Goal: Transaction & Acquisition: Book appointment/travel/reservation

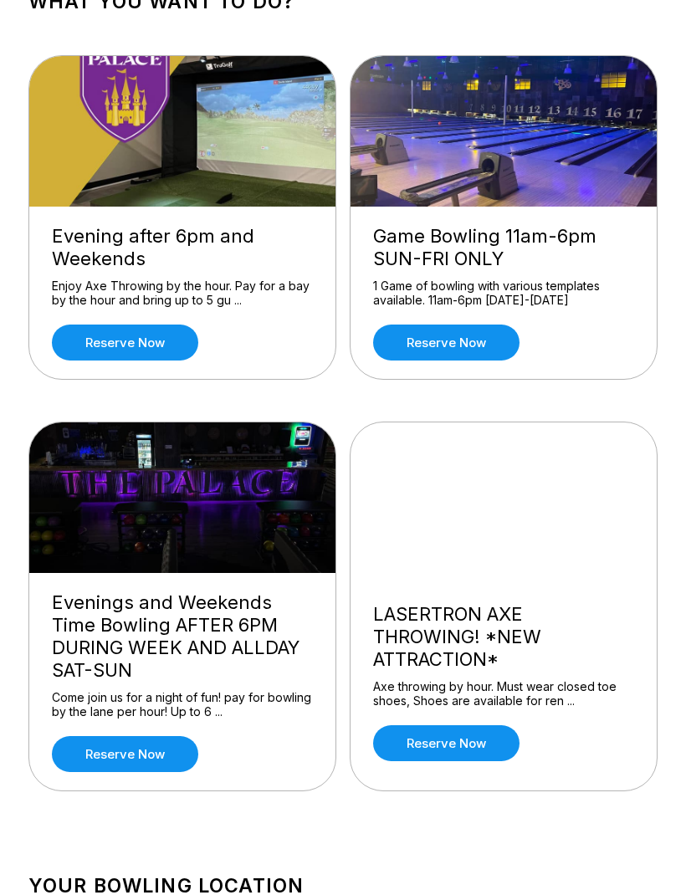
scroll to position [124, 0]
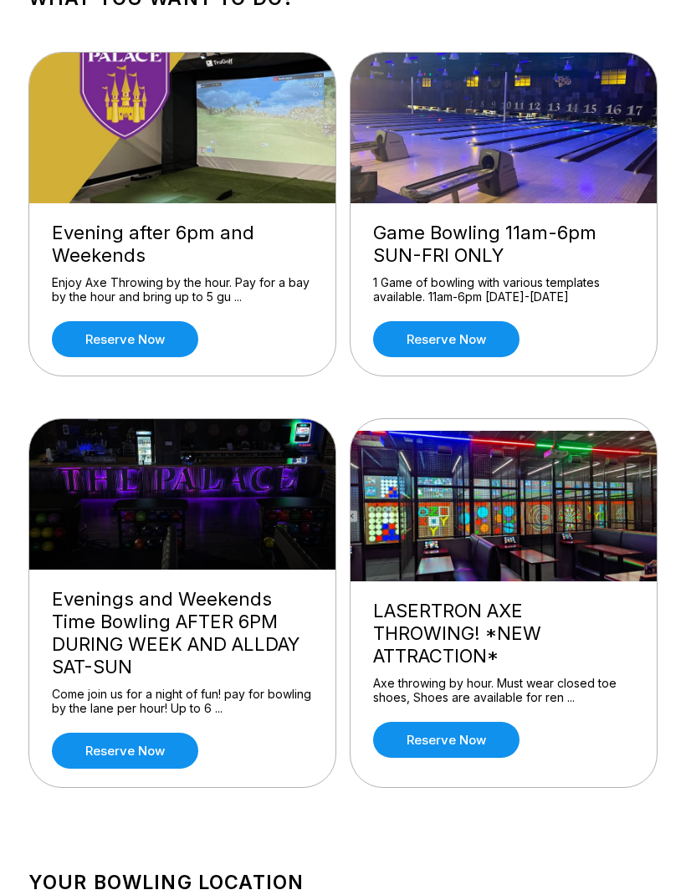
click at [152, 751] on link "Reserve now" at bounding box center [125, 751] width 146 height 36
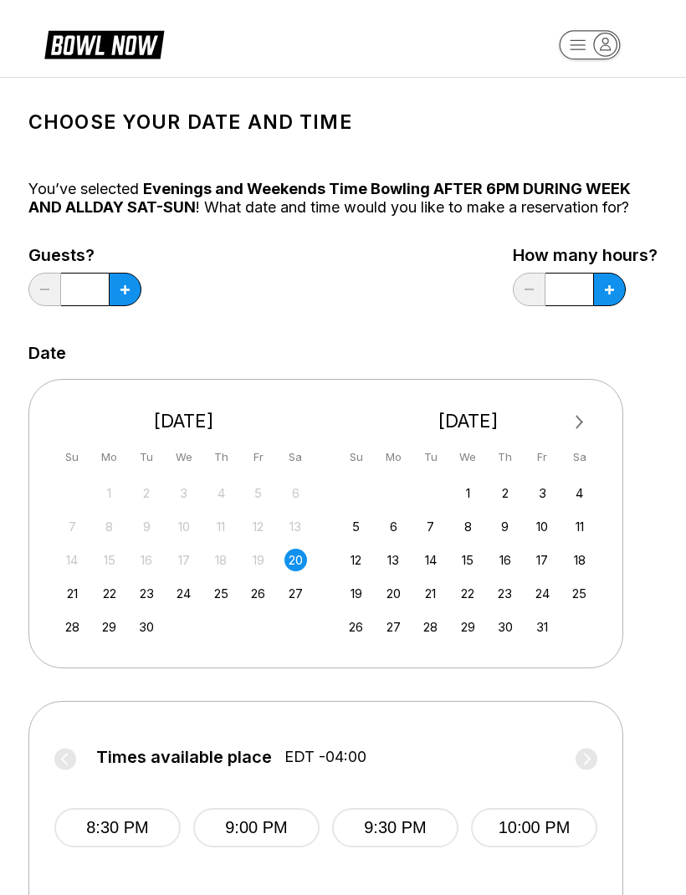
click at [293, 594] on div "27" at bounding box center [295, 593] width 23 height 23
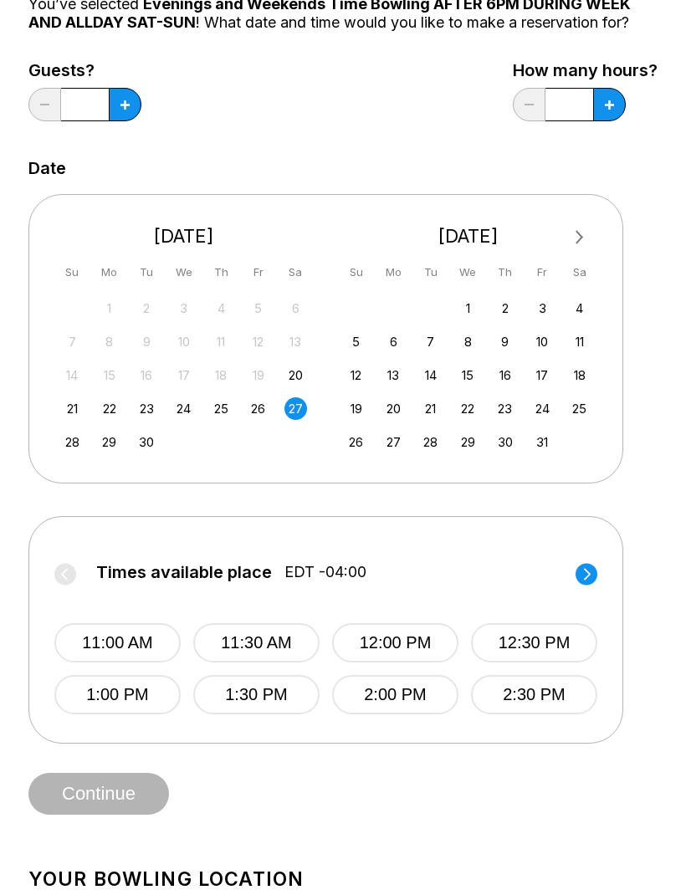
scroll to position [191, 0]
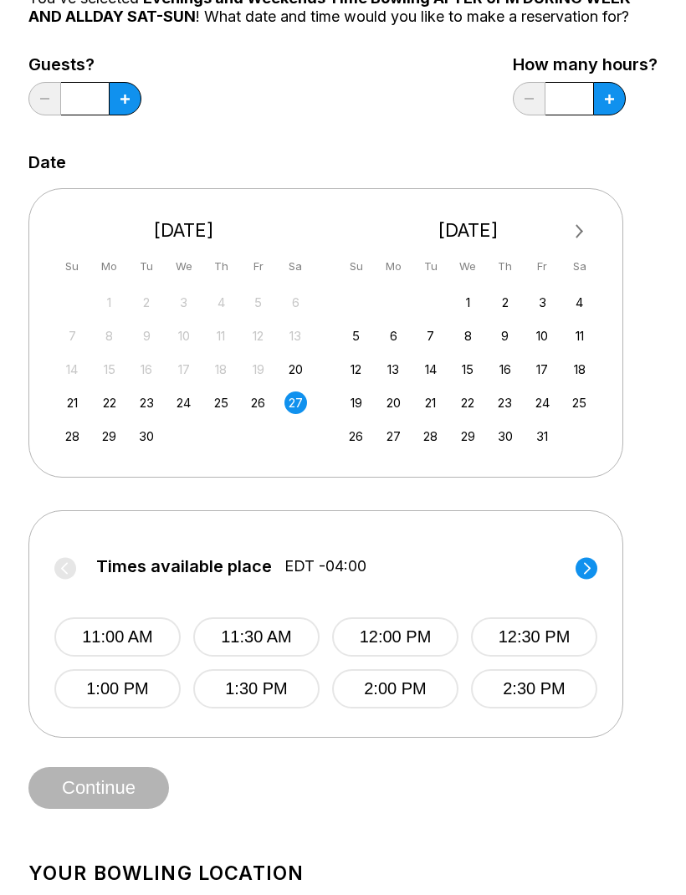
click at [591, 567] on circle at bounding box center [587, 568] width 22 height 22
click at [543, 694] on button "6:30 PM" at bounding box center [534, 688] width 126 height 39
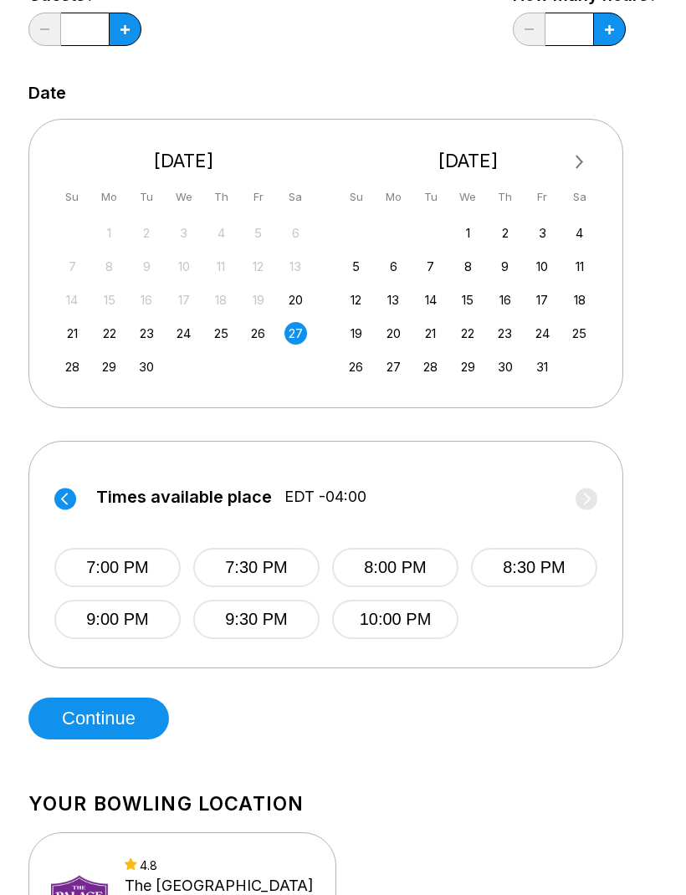
scroll to position [261, 0]
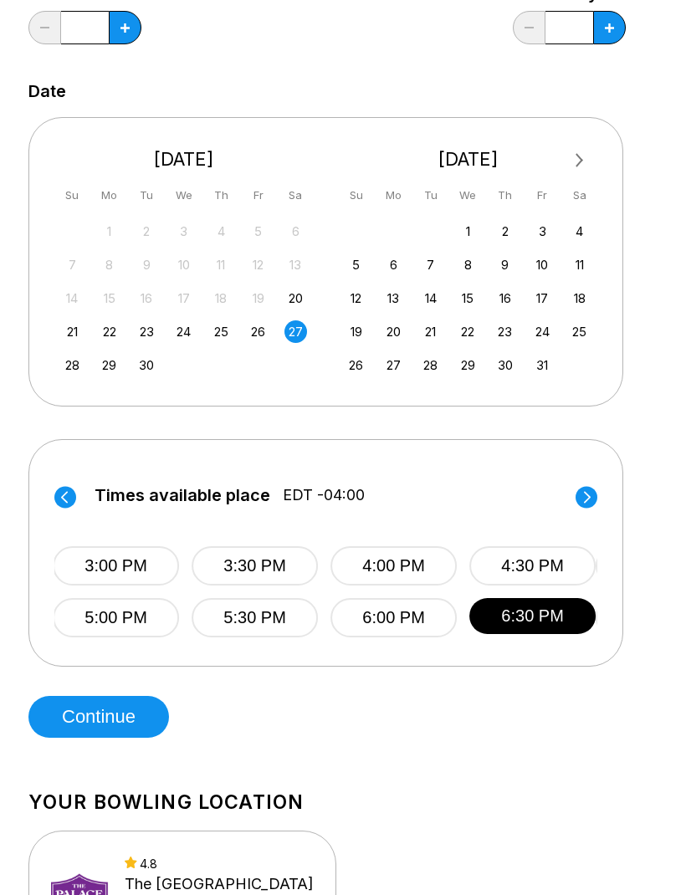
click at [413, 572] on button "4:00 PM" at bounding box center [393, 566] width 126 height 39
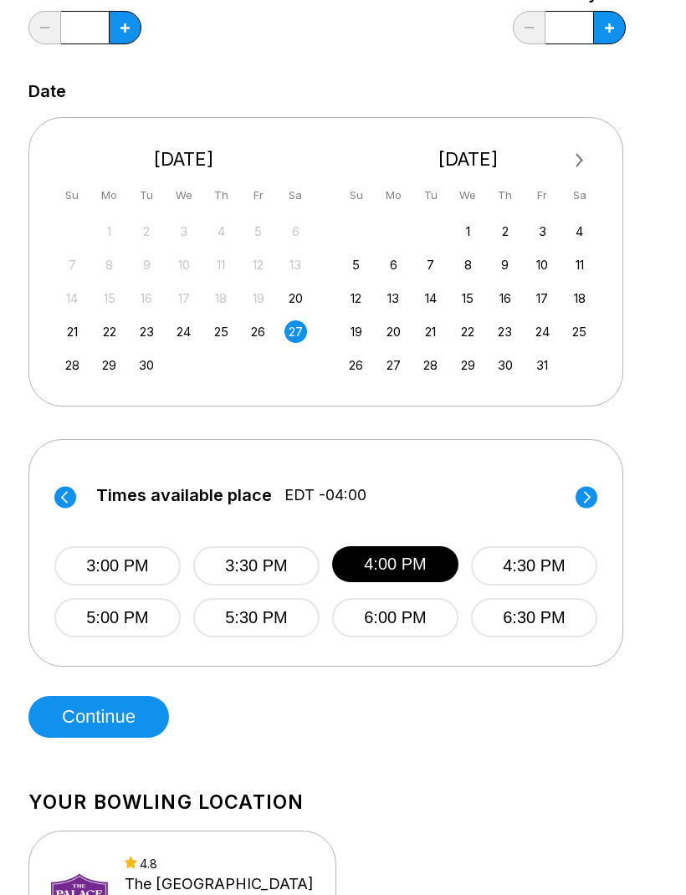
click at [535, 632] on button "6:30 PM" at bounding box center [534, 617] width 126 height 39
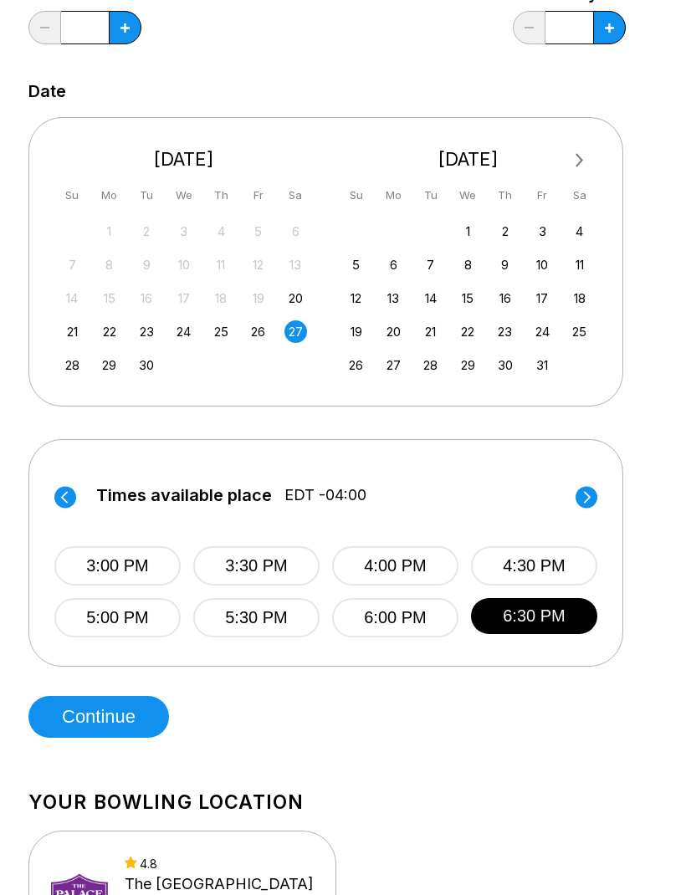
click at [133, 707] on button "Continue" at bounding box center [98, 717] width 141 height 42
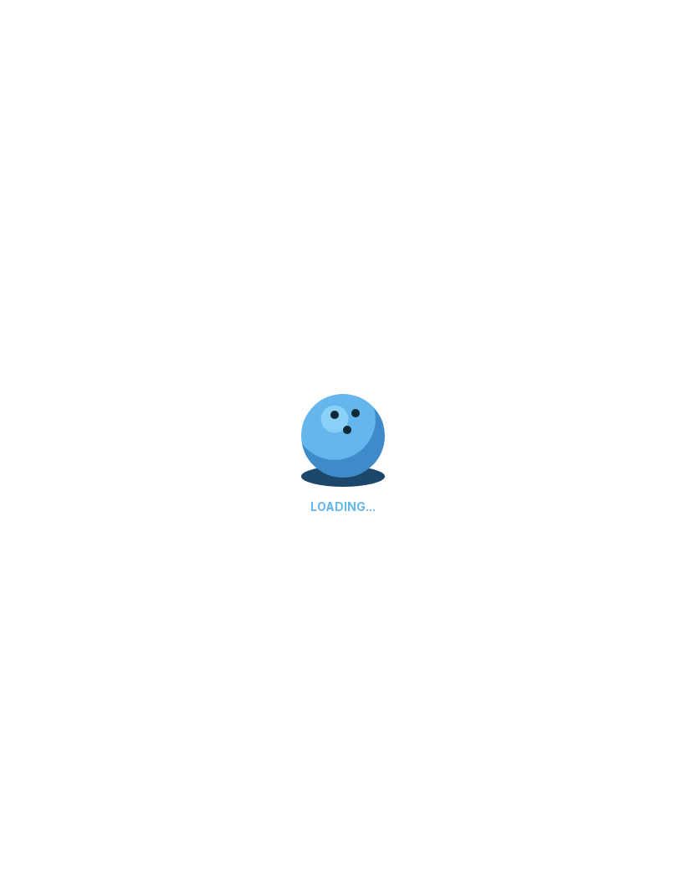
select select "**"
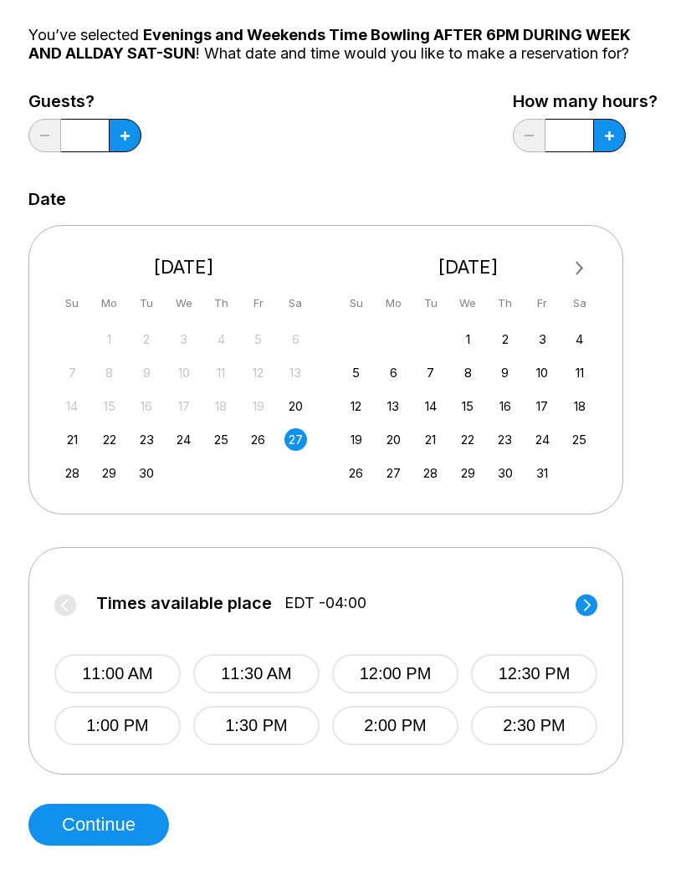
scroll to position [136, 0]
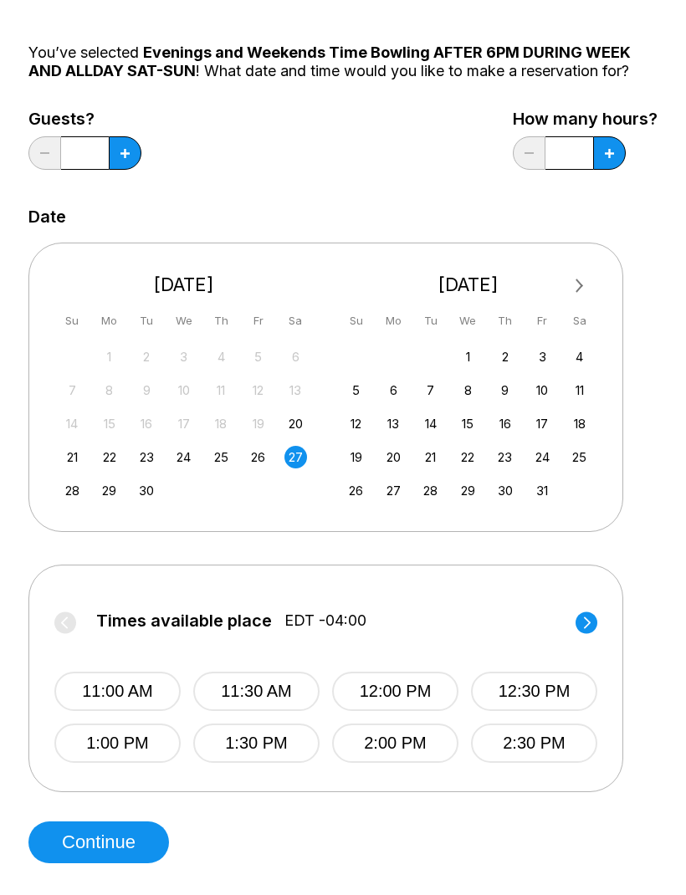
click at [117, 158] on button at bounding box center [125, 152] width 33 height 33
type input "*"
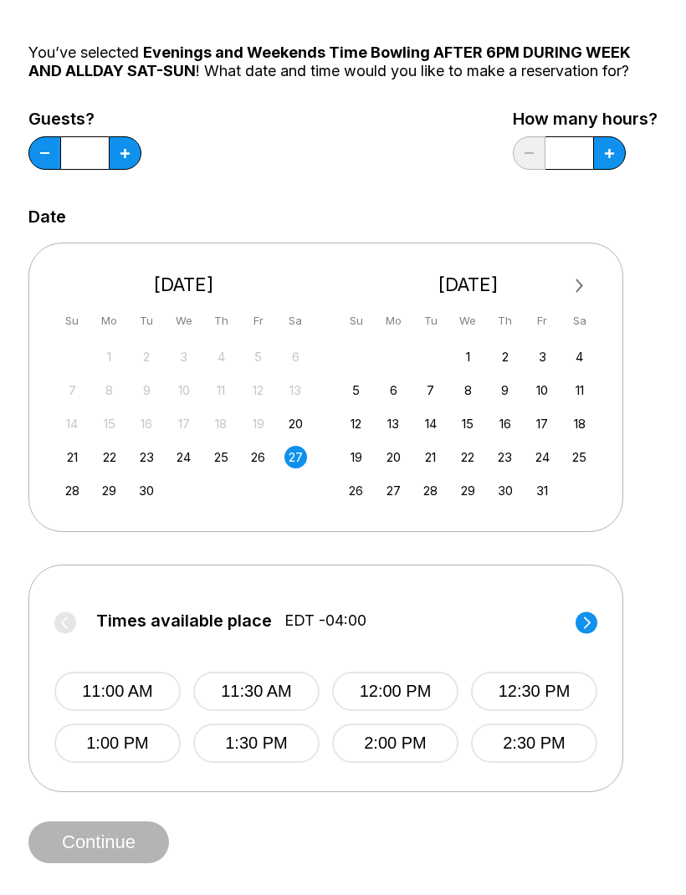
click at [612, 145] on button at bounding box center [609, 152] width 33 height 33
click at [617, 165] on button at bounding box center [609, 152] width 33 height 33
type input "*"
